Goal: Task Accomplishment & Management: Manage account settings

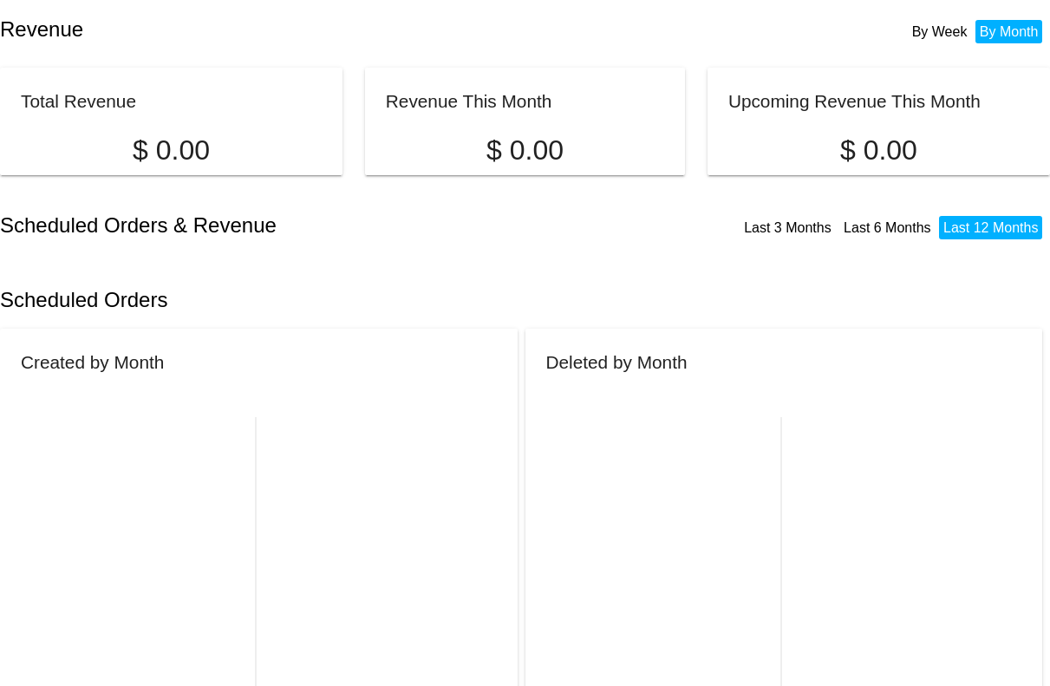
click at [501, 263] on body "Revenue By Week By Month Total Revenue $ 0.00 Revenue This Month $ 0.00 Upcomin…" at bounding box center [525, 343] width 1050 height 686
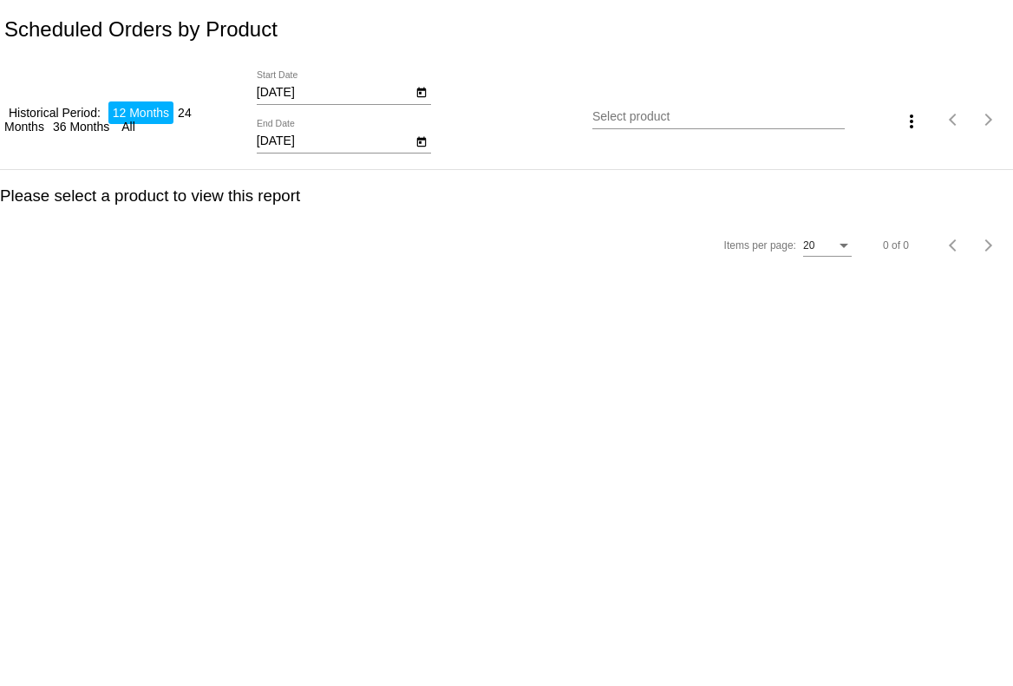
click at [651, 98] on div "Select product" at bounding box center [718, 112] width 252 height 34
click at [653, 123] on input "Select product" at bounding box center [718, 117] width 252 height 14
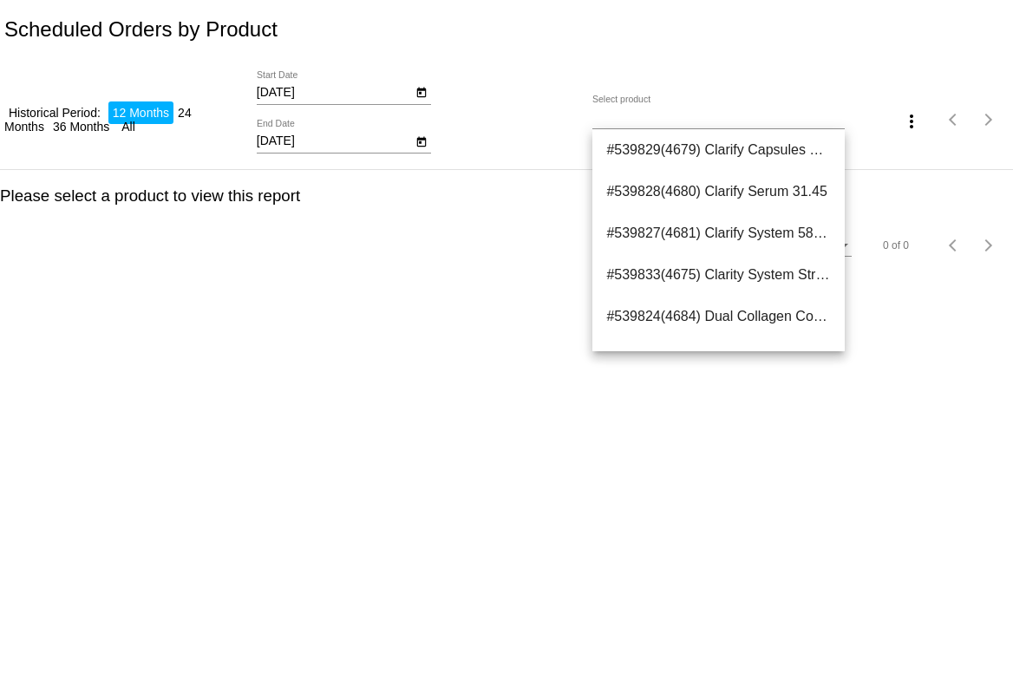
click at [641, 36] on div "Scheduled Orders by Product" at bounding box center [506, 29] width 1013 height 59
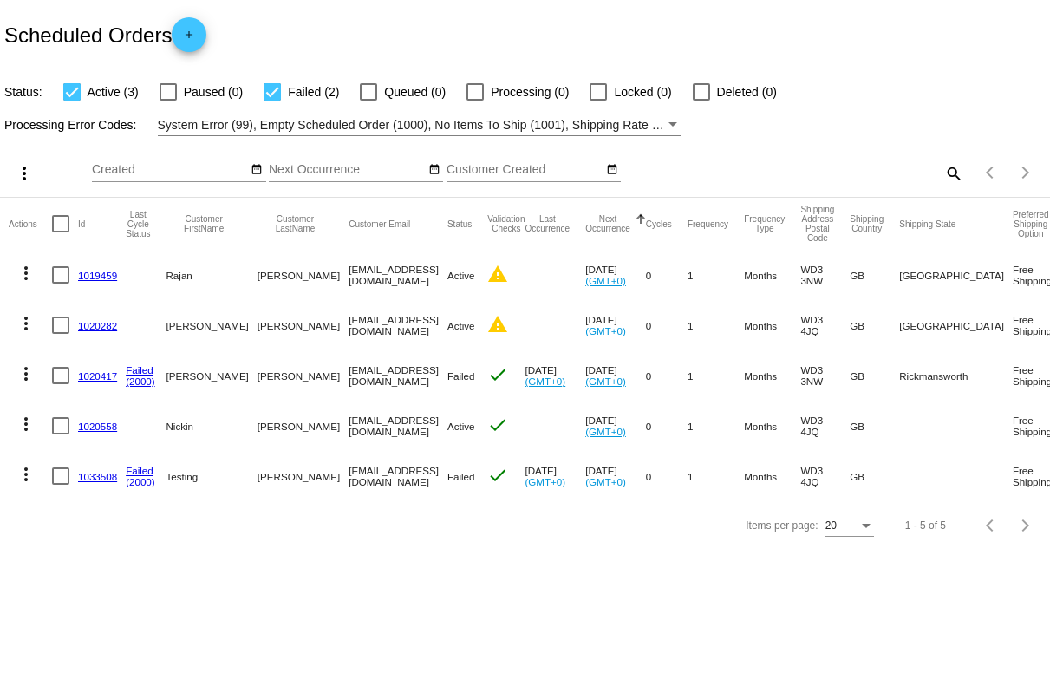
click at [27, 271] on mat-icon "more_vert" at bounding box center [26, 273] width 21 height 21
click at [93, 427] on link "1020558" at bounding box center [97, 426] width 39 height 11
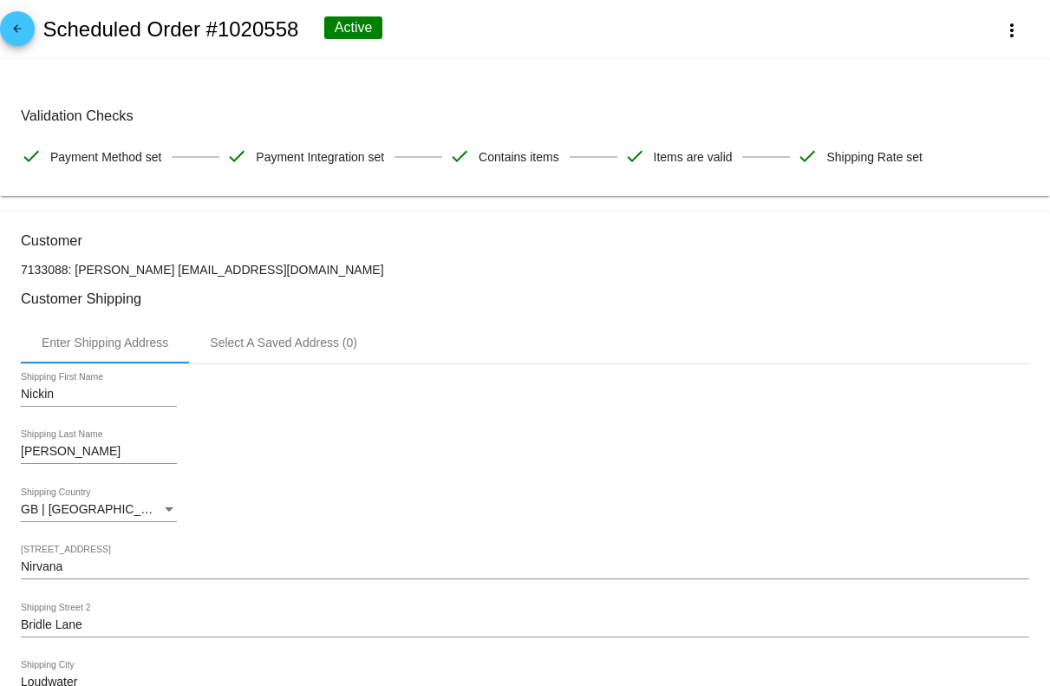
click at [25, 31] on mat-icon "arrow_back" at bounding box center [17, 33] width 21 height 21
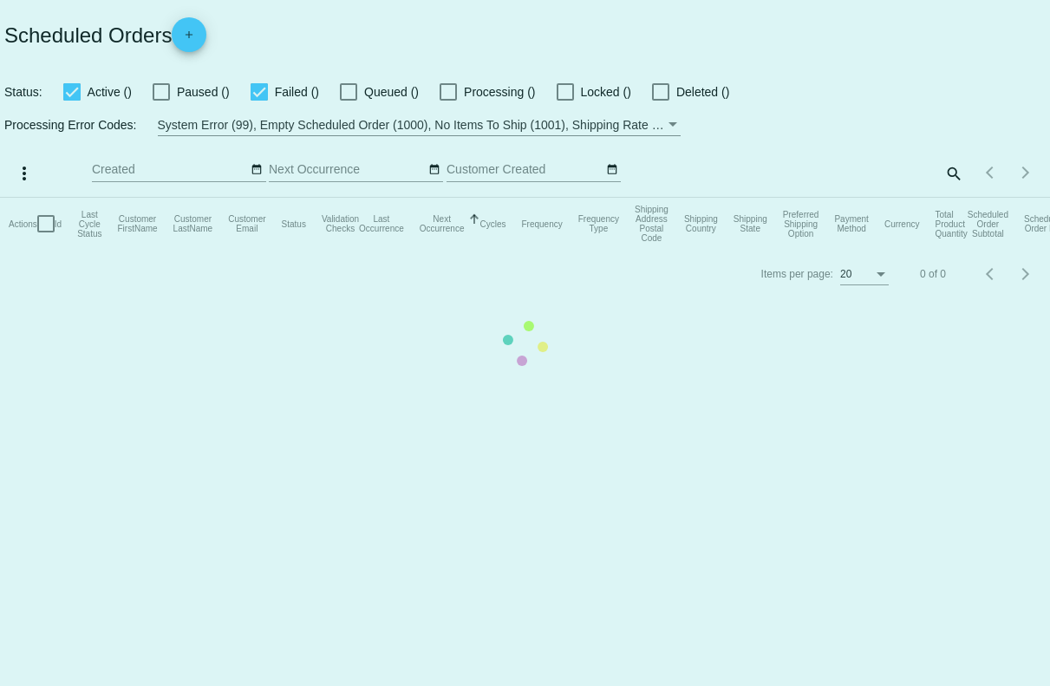
checkbox input "true"
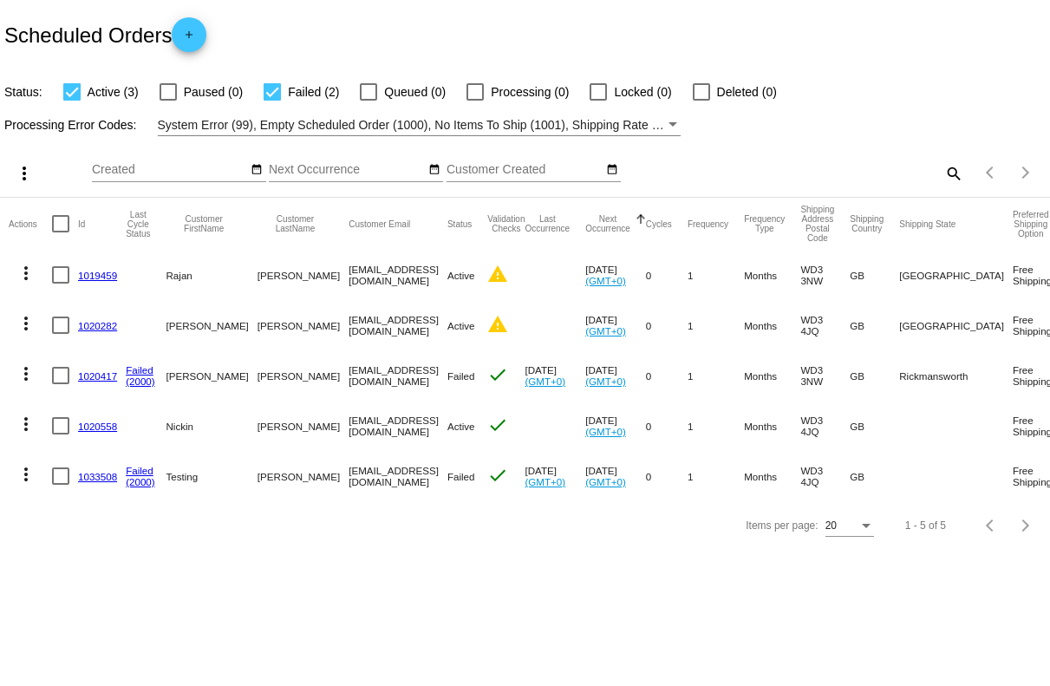
click at [30, 273] on mat-icon "more_vert" at bounding box center [26, 273] width 21 height 21
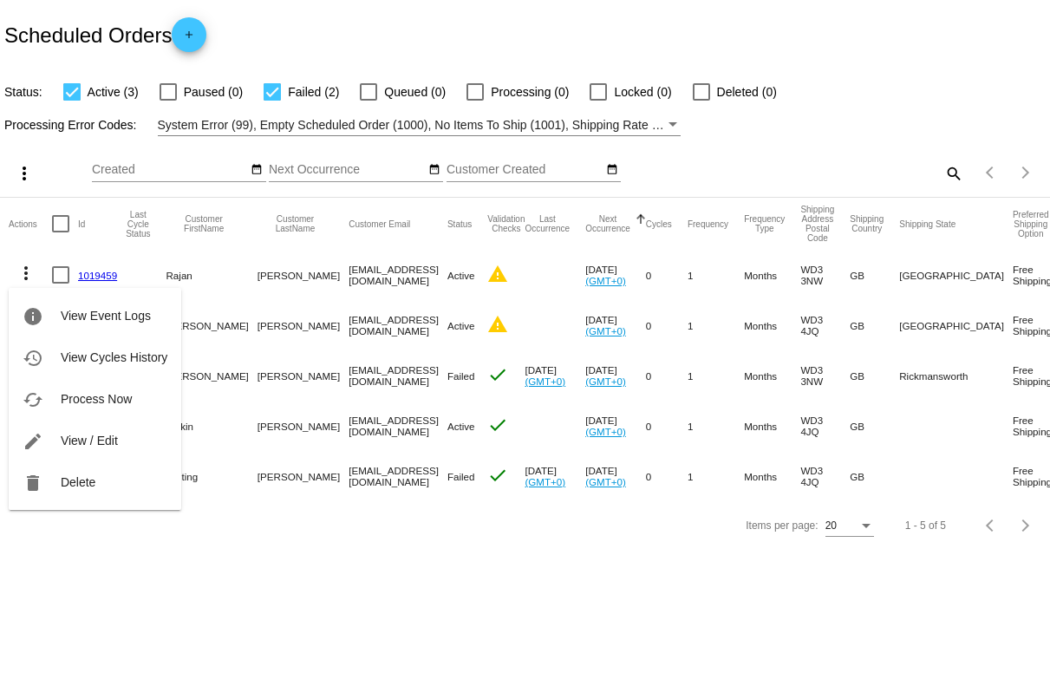
click at [259, 273] on div at bounding box center [525, 343] width 1050 height 686
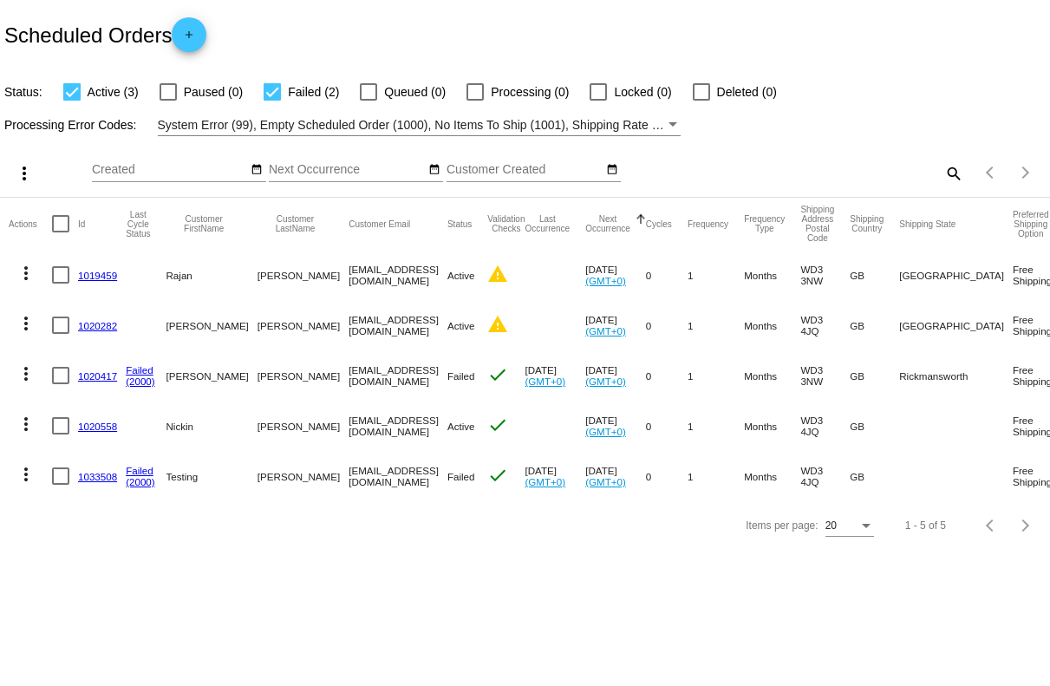
click at [448, 380] on span "Failed" at bounding box center [462, 375] width 28 height 11
click at [206, 35] on link "add" at bounding box center [189, 34] width 35 height 35
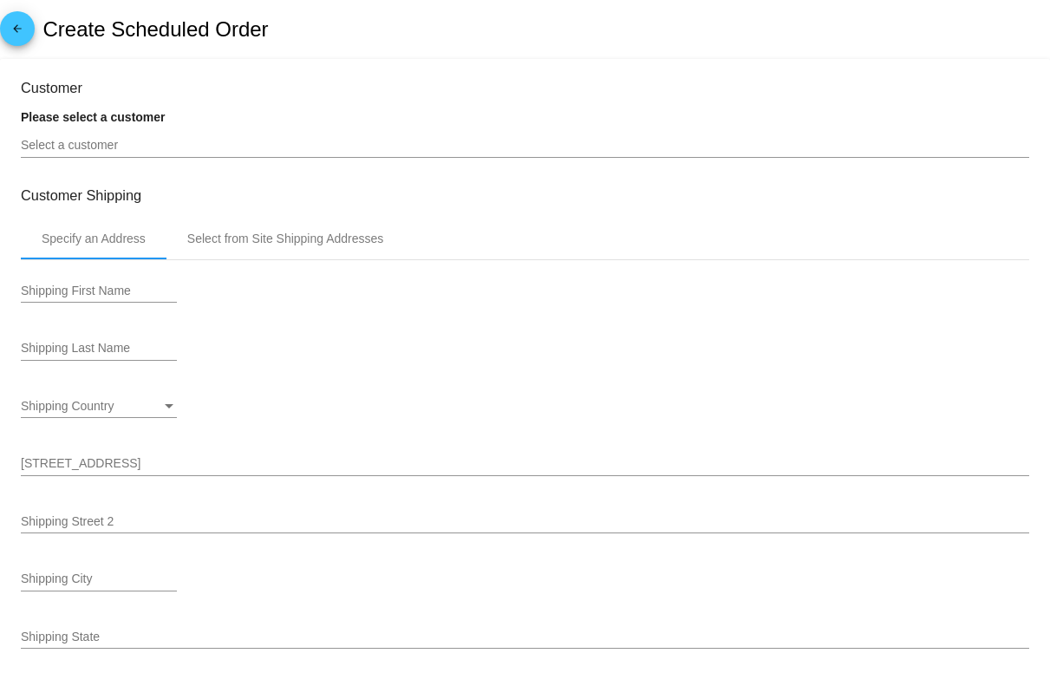
type input "10/23/2025"
click at [225, 131] on div "Select a customer" at bounding box center [525, 141] width 1009 height 34
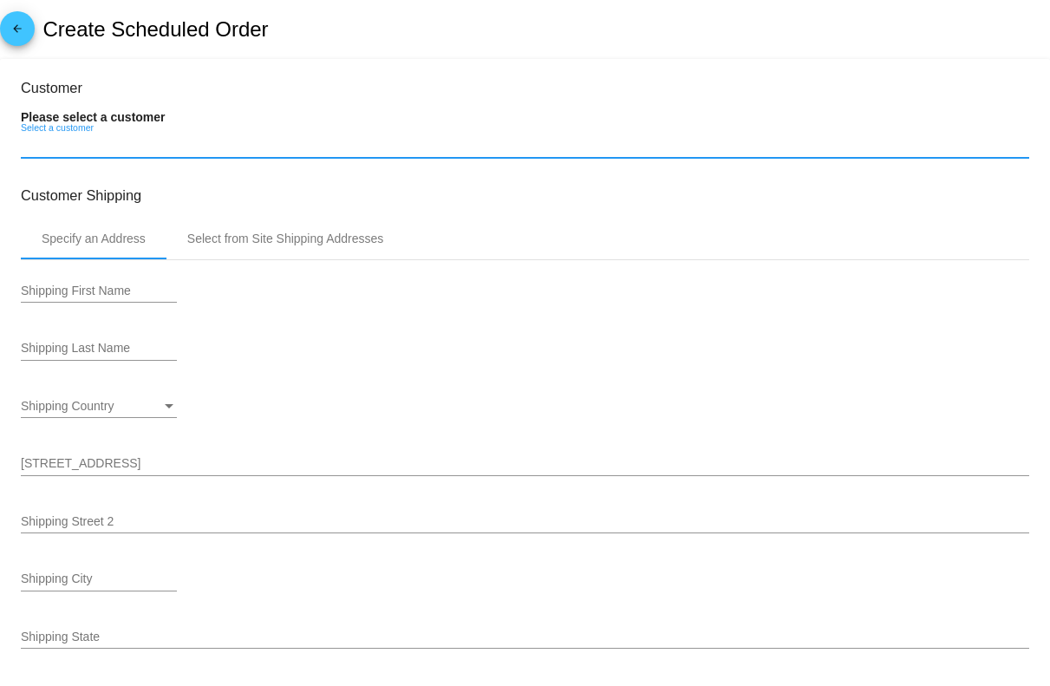
click at [222, 149] on input "Select a customer" at bounding box center [525, 146] width 1009 height 14
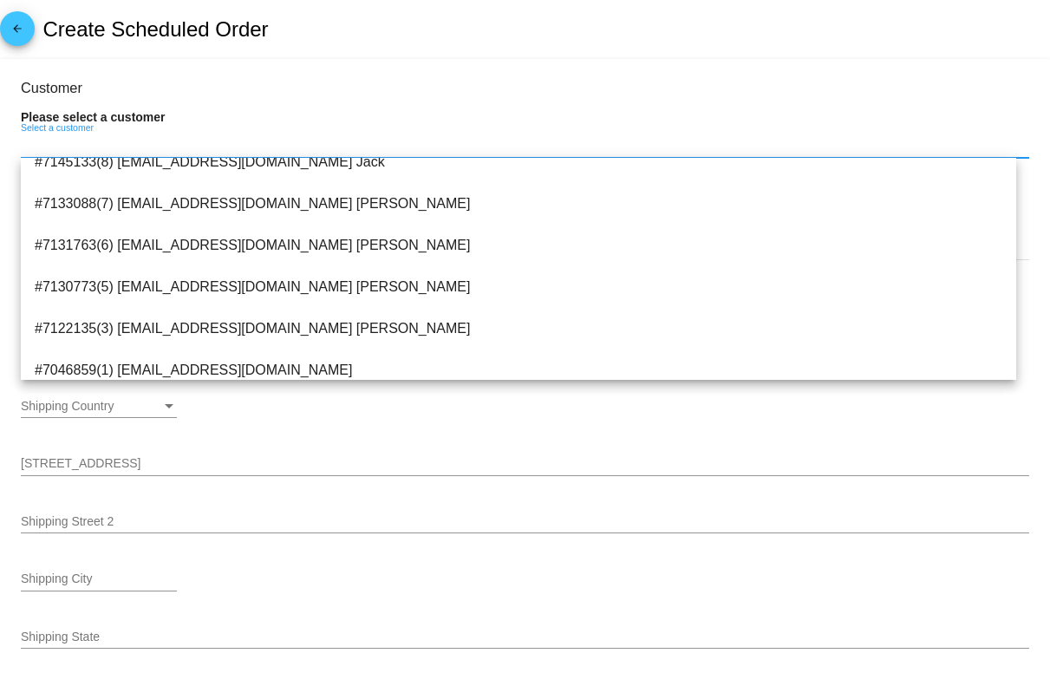
scroll to position [111, 0]
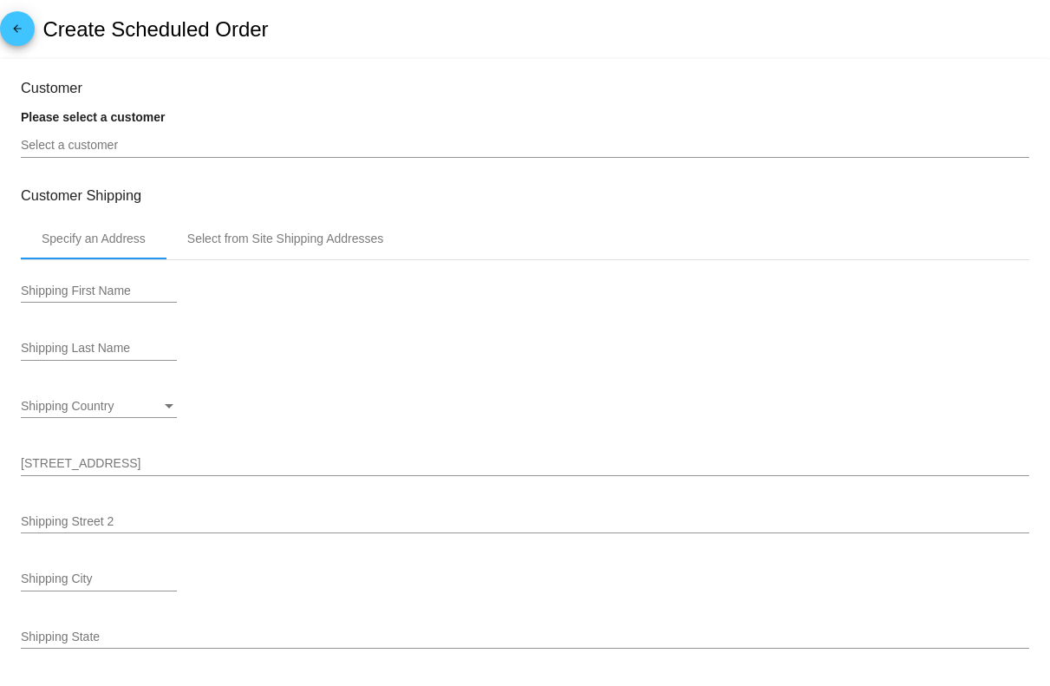
click at [20, 30] on mat-icon "arrow_back" at bounding box center [17, 33] width 21 height 21
